Goal: Find specific page/section: Find specific page/section

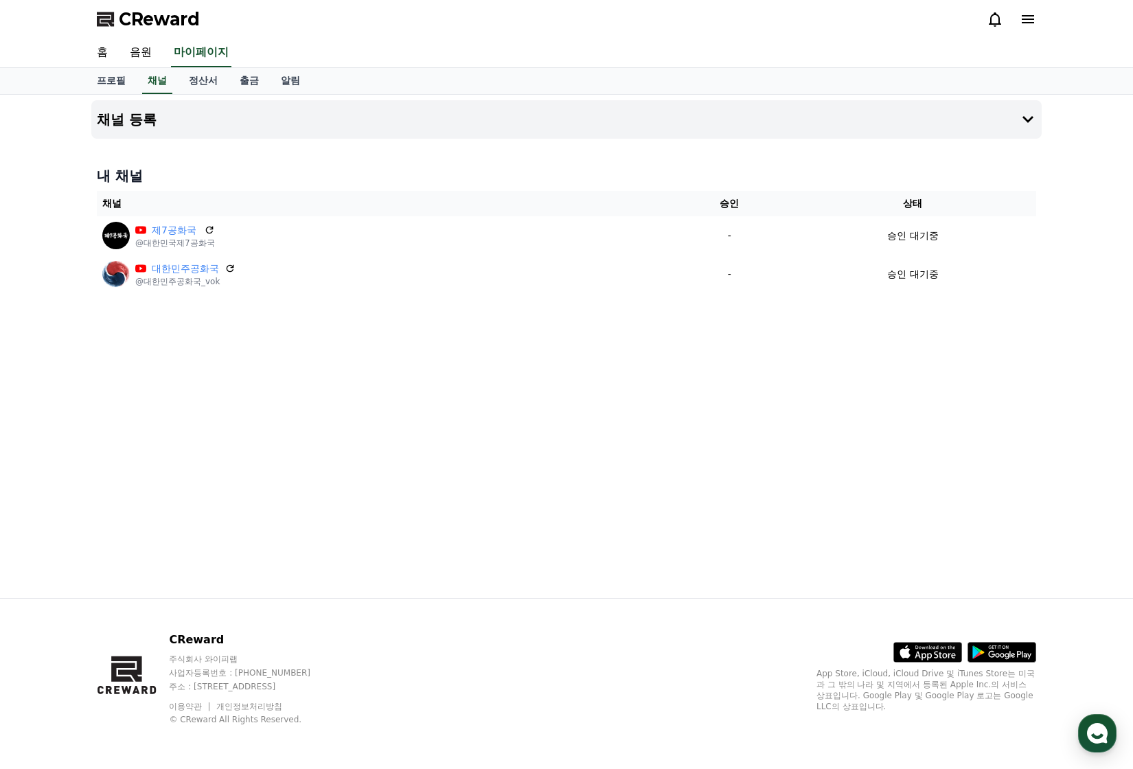
drag, startPoint x: 659, startPoint y: 413, endPoint x: 590, endPoint y: 474, distance: 92.4
click at [591, 412] on div "채널 등록 내 채널 채널 승인 상태 제7공화국 @대한민국제7공화국 - 승인 대기중 대한민주공화국 @대한민주공화국_vok - 승인 대기중" at bounding box center [566, 346] width 961 height 503
drag, startPoint x: 524, startPoint y: 343, endPoint x: 430, endPoint y: 343, distance: 93.4
click at [432, 343] on div "채널 등록 내 채널 채널 승인 상태 제7공화국 @대한민국제7공화국 - 승인 대기중 대한민주공화국 @대한민주공화국_vok - 승인 대기중" at bounding box center [566, 346] width 961 height 503
drag, startPoint x: 421, startPoint y: 427, endPoint x: 405, endPoint y: 426, distance: 15.8
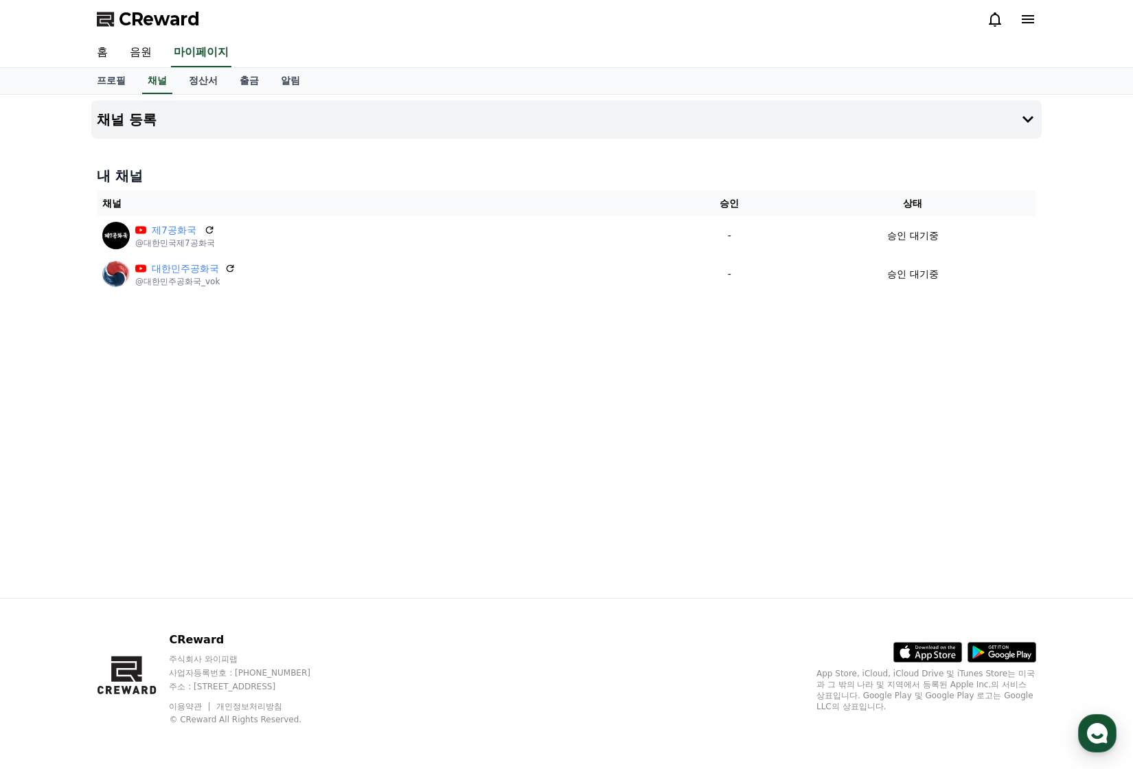
click at [421, 427] on div "채널 등록 내 채널 채널 승인 상태 제7공화국 @대한민국제7공화국 - 승인 대기중 대한민주공화국 @대한민주공화국_vok - 승인 대기중" at bounding box center [566, 346] width 961 height 503
